Goal: Navigation & Orientation: Find specific page/section

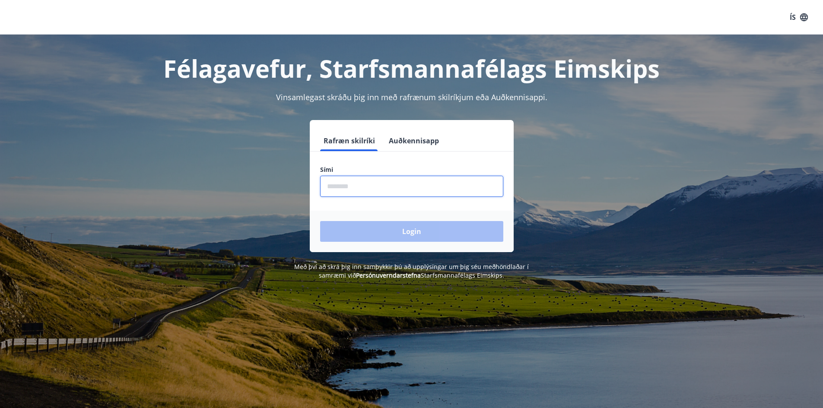
click at [408, 191] on input "phone" at bounding box center [411, 186] width 183 height 21
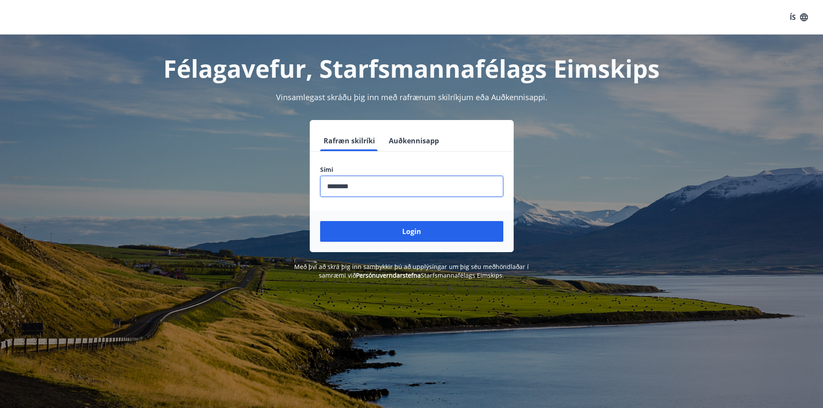
type input "********"
click at [434, 219] on div "Login" at bounding box center [412, 231] width 204 height 41
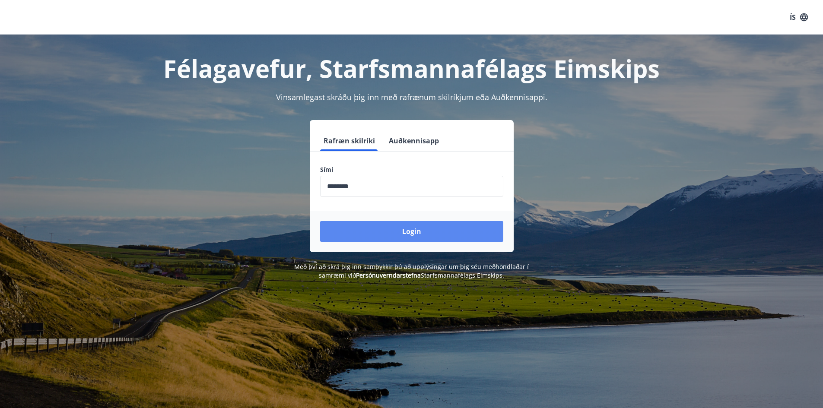
click at [433, 236] on button "Login" at bounding box center [411, 231] width 183 height 21
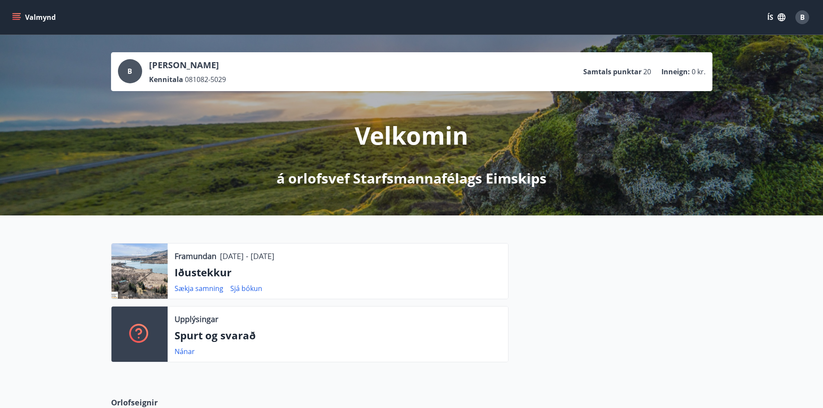
click at [17, 20] on icon "menu" at bounding box center [16, 17] width 9 height 9
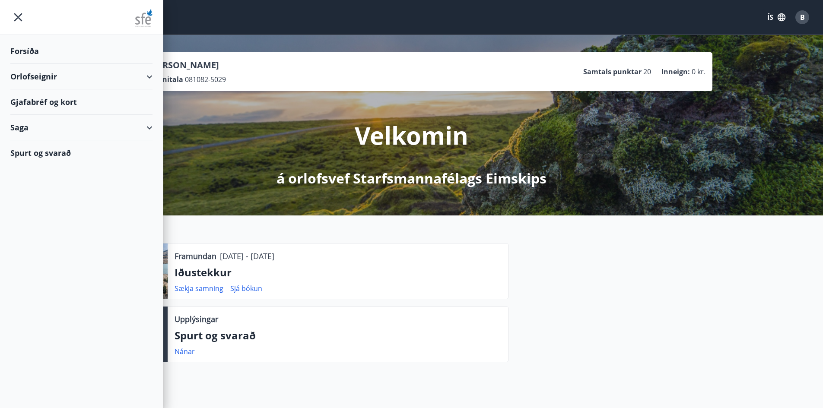
click at [67, 99] on div "Gjafabréf og kort" at bounding box center [81, 102] width 142 height 26
